Goal: Find specific page/section: Find specific page/section

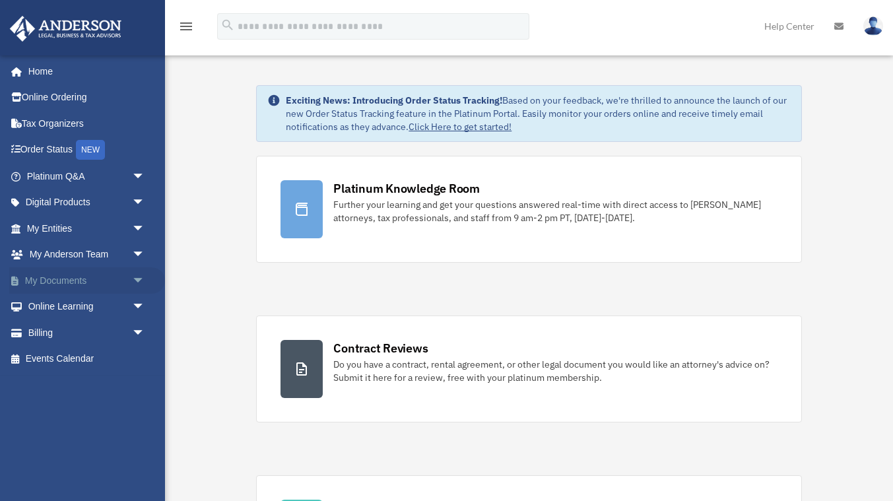
click at [75, 289] on link "My Documents arrow_drop_down" at bounding box center [87, 280] width 156 height 26
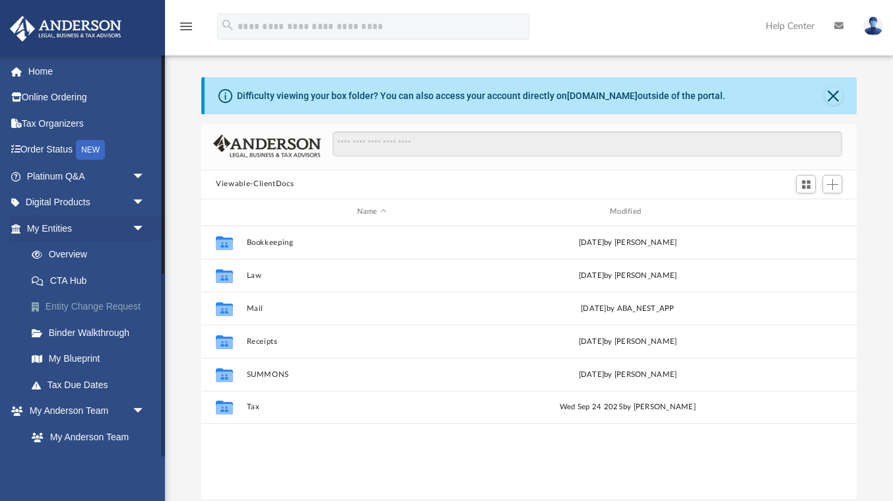
scroll to position [300, 656]
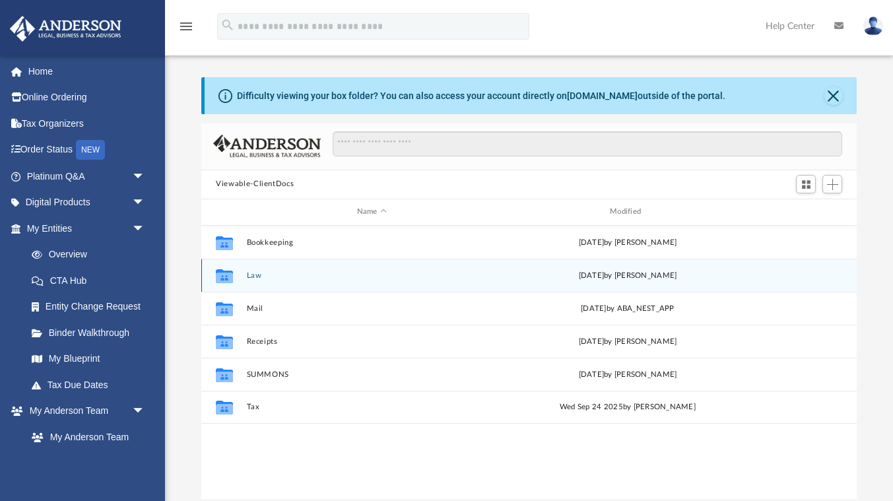
click at [253, 275] on button "Law" at bounding box center [372, 275] width 250 height 9
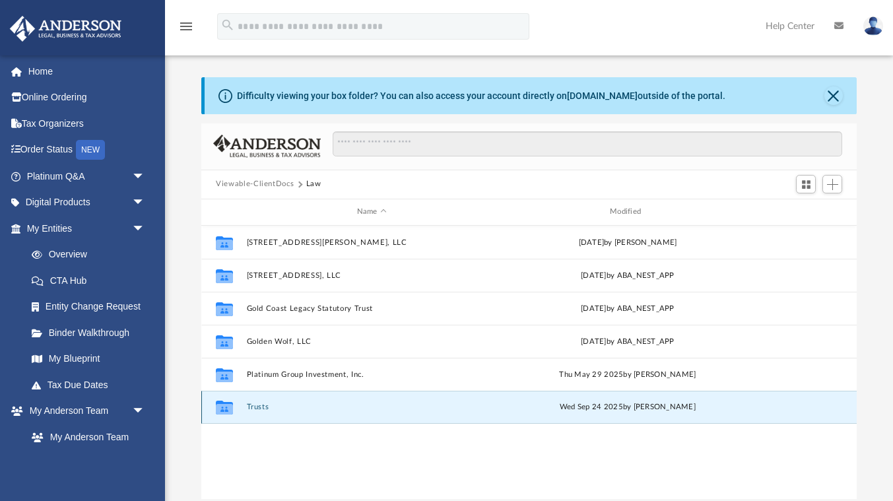
click at [261, 407] on button "Trusts" at bounding box center [372, 407] width 250 height 9
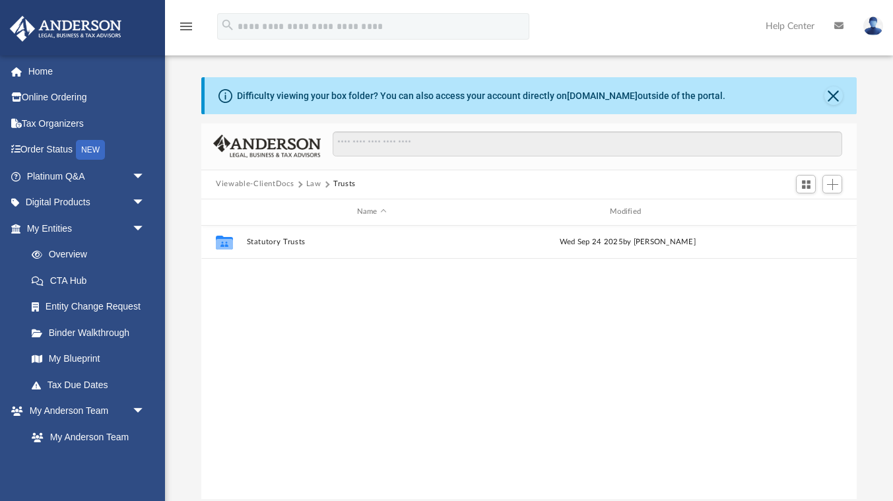
click at [837, 27] on icon at bounding box center [838, 25] width 9 height 9
click at [840, 26] on icon at bounding box center [838, 25] width 9 height 9
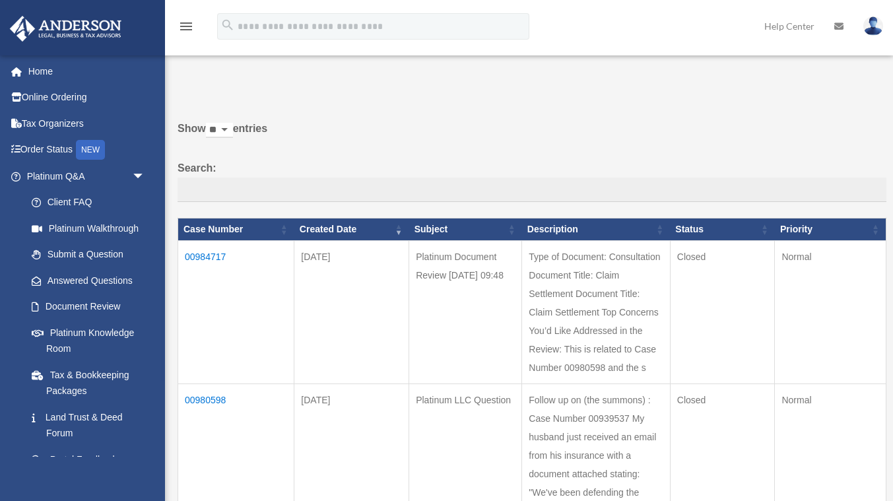
click at [840, 26] on icon at bounding box center [838, 26] width 9 height 9
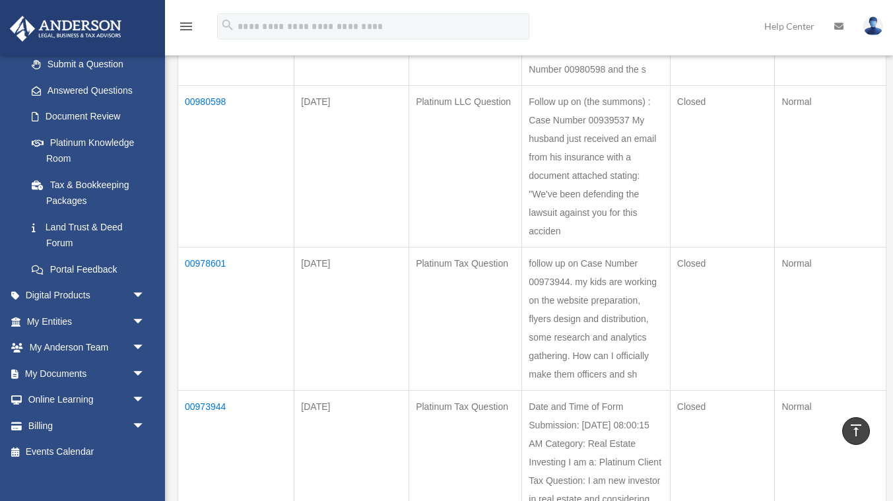
scroll to position [201, 0]
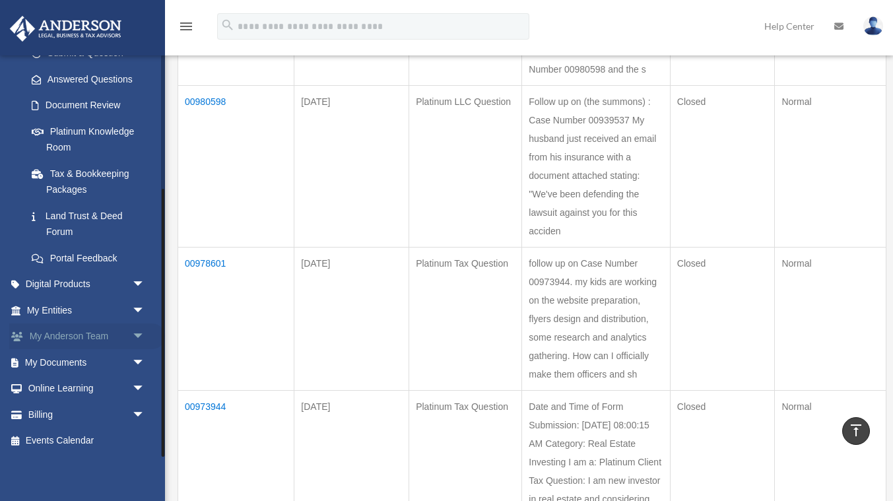
click at [138, 335] on span "arrow_drop_down" at bounding box center [145, 336] width 26 height 27
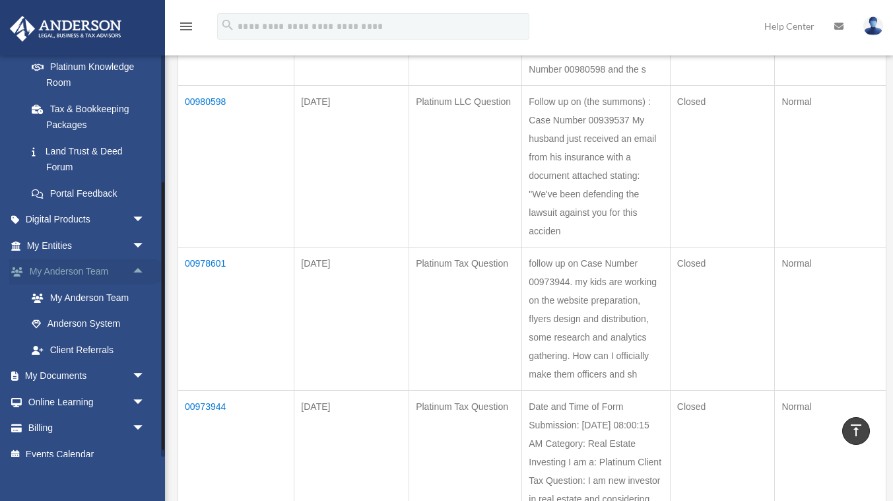
scroll to position [279, 0]
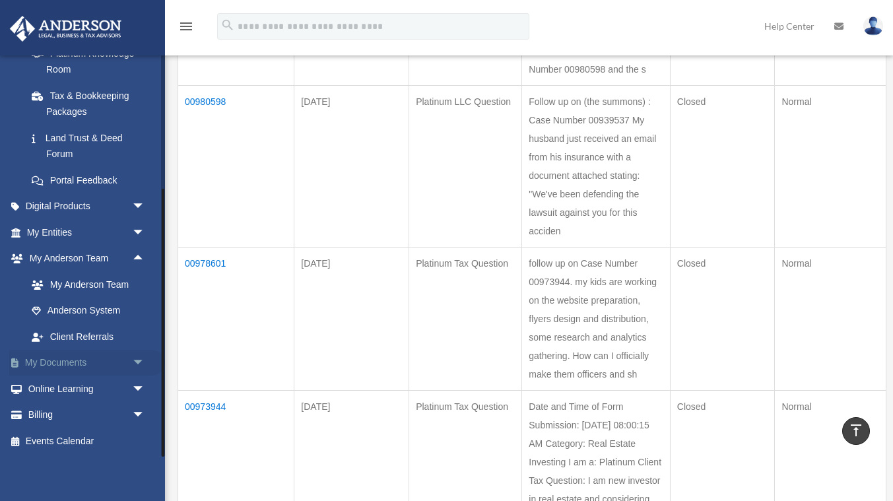
click at [140, 361] on span "arrow_drop_down" at bounding box center [145, 363] width 26 height 27
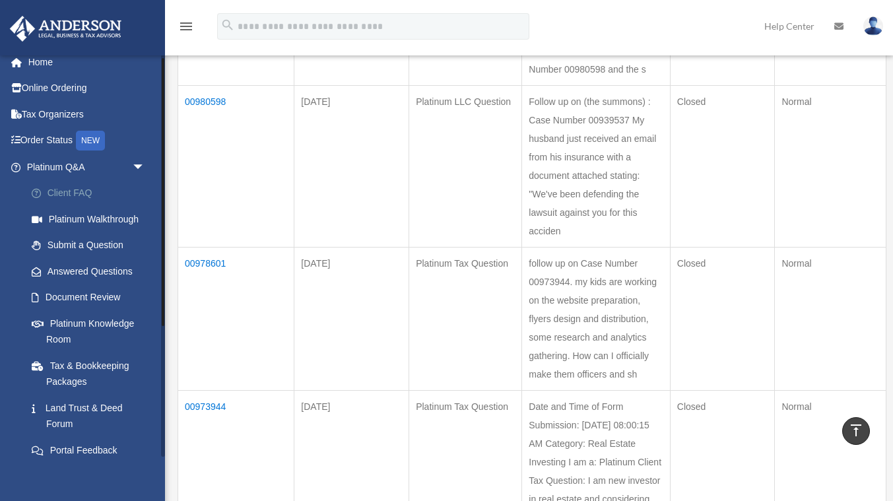
scroll to position [0, 0]
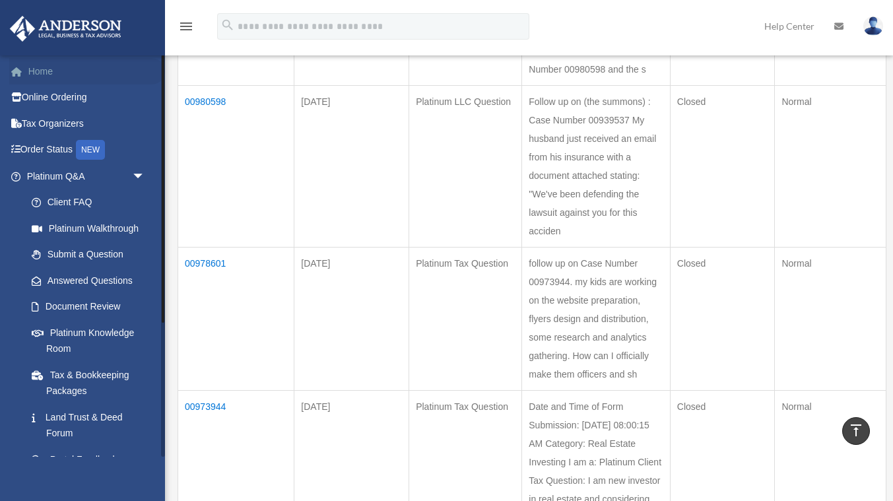
click at [49, 71] on link "Home" at bounding box center [87, 71] width 156 height 26
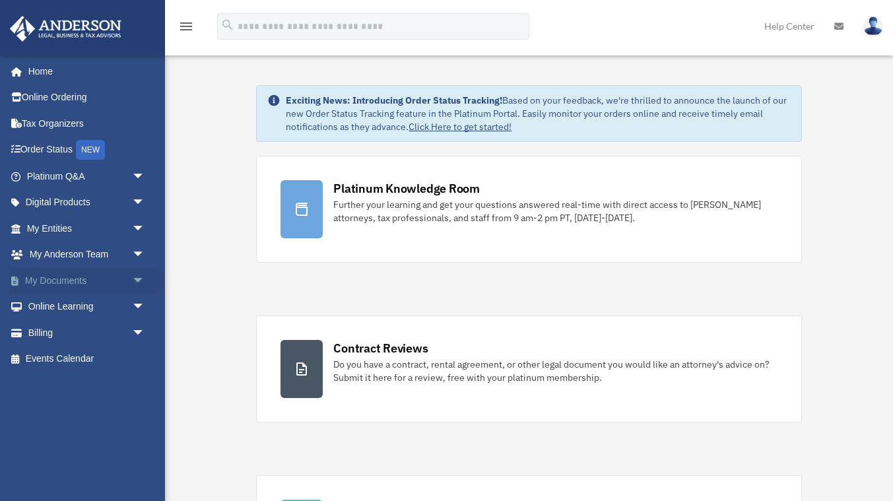
click at [83, 281] on link "My Documents arrow_drop_down" at bounding box center [87, 280] width 156 height 26
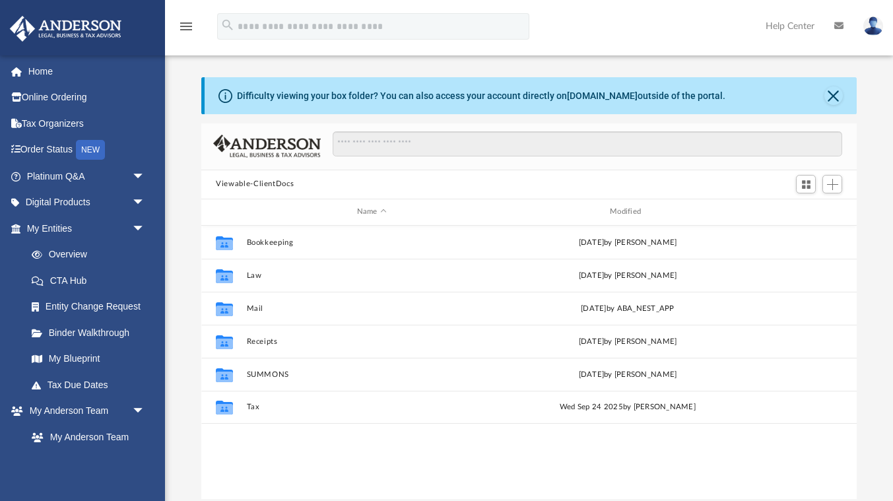
scroll to position [300, 656]
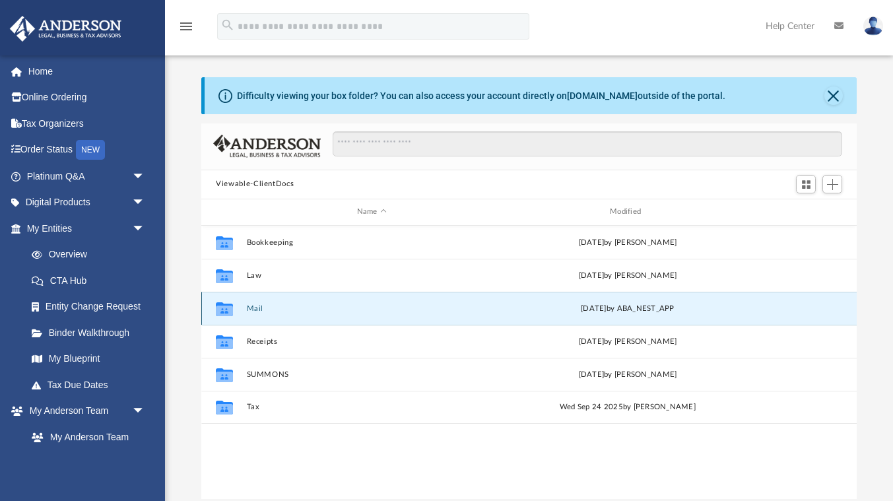
click at [252, 308] on button "Mail" at bounding box center [372, 308] width 250 height 9
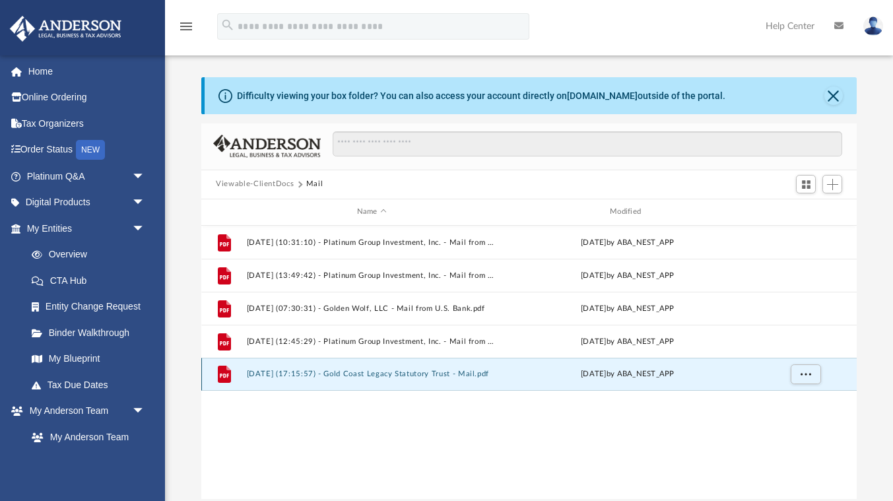
click at [364, 376] on button "[DATE] (17:15:57) - Gold Coast Legacy Statutory Trust - Mail.pdf" at bounding box center [372, 374] width 250 height 9
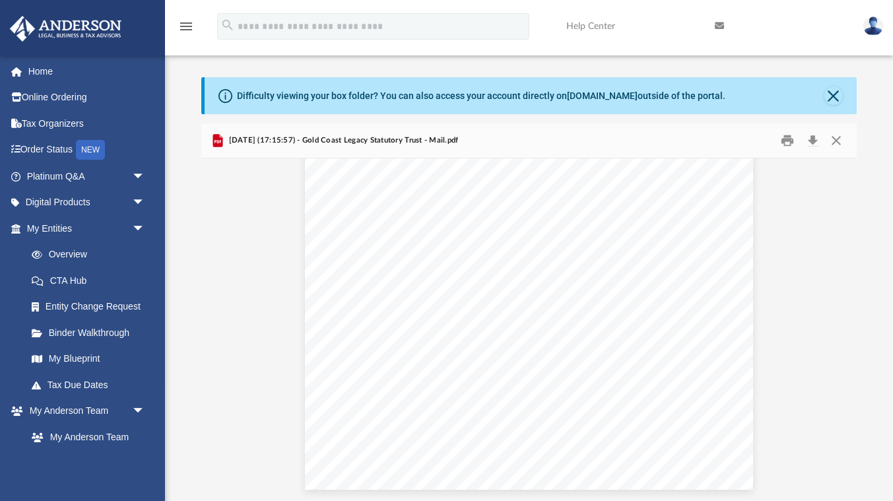
scroll to position [0, 0]
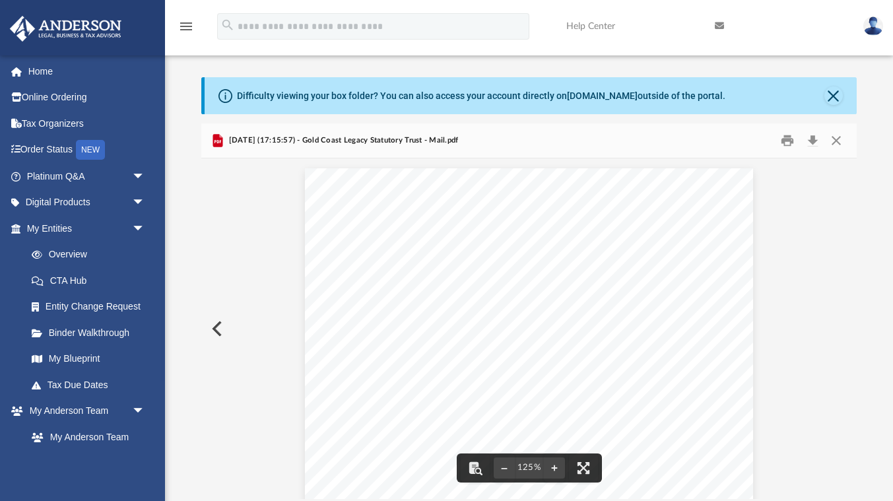
drag, startPoint x: 355, startPoint y: 193, endPoint x: 456, endPoint y: 192, distance: 101.0
click at [457, 192] on div "Page 1" at bounding box center [529, 458] width 448 height 581
drag, startPoint x: 694, startPoint y: 196, endPoint x: 441, endPoint y: 197, distance: 252.8
click at [441, 197] on div "Page 1" at bounding box center [529, 458] width 448 height 581
